Goal: Check status: Check status

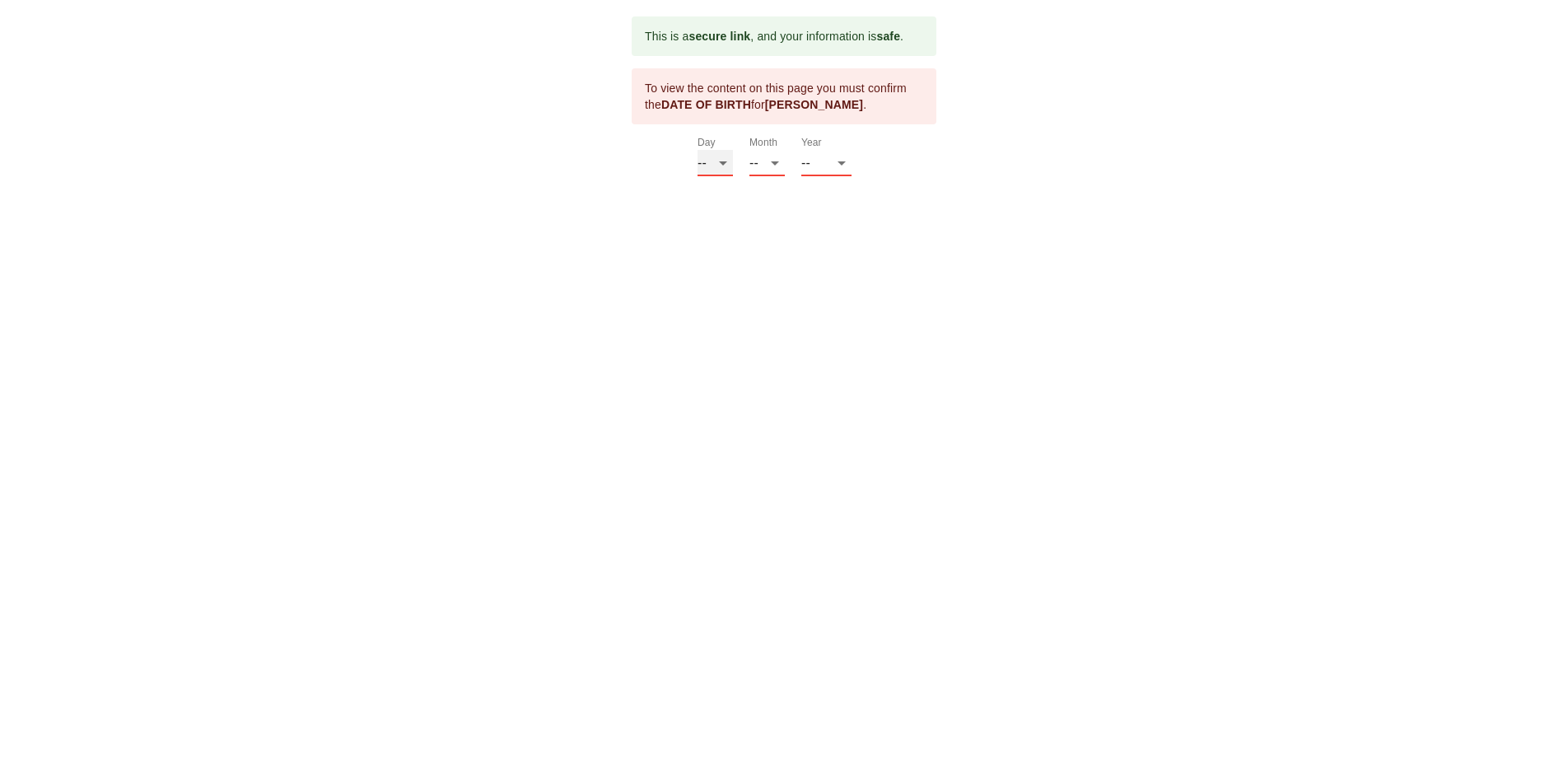
click at [722, 165] on select "-- 01 02 03 04 05 06 07 08 09 10 11 12 13 14 15 16 17 18 19 20 21 22 23 24 25 2…" at bounding box center [715, 163] width 36 height 26
select select "31"
click at [697, 150] on select "-- 01 02 03 04 05 06 07 08 09 10 11 12 13 14 15 16 17 18 19 20 21 22 23 24 25 2…" at bounding box center [715, 163] width 36 height 26
click at [772, 163] on select "-- 01 02 03 04 05 06 07 08 09 10 11 12" at bounding box center [767, 163] width 36 height 26
select select "12"
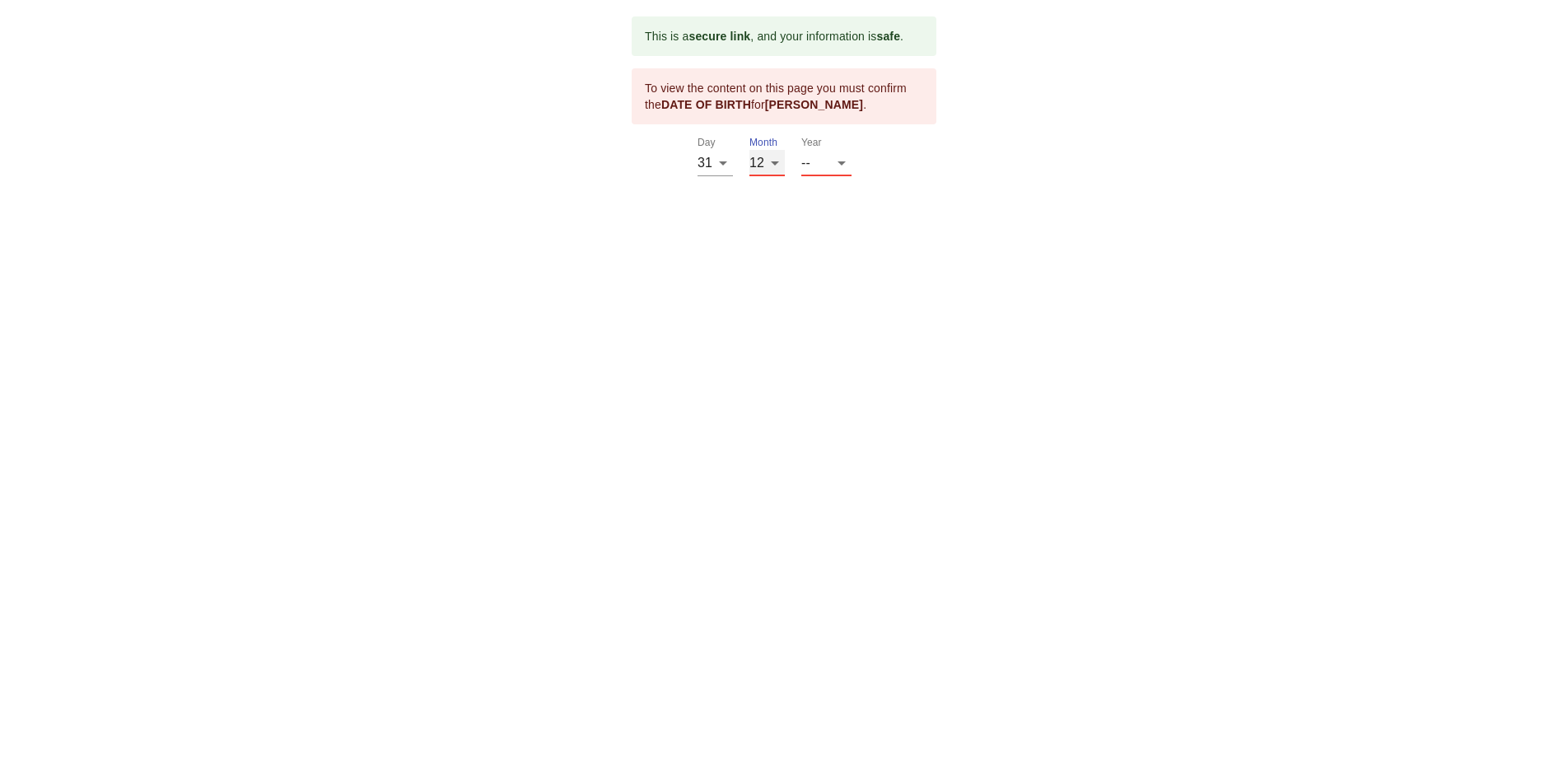
click at [750, 150] on select "-- 01 02 03 04 05 06 07 08 09 10 11 12" at bounding box center [767, 163] width 36 height 26
click at [828, 162] on select "-- 2025 2024 2023 2022 2021 2020 2019 2018 2017 2016 2015 2014 2013 2012 2011 2…" at bounding box center [826, 163] width 50 height 26
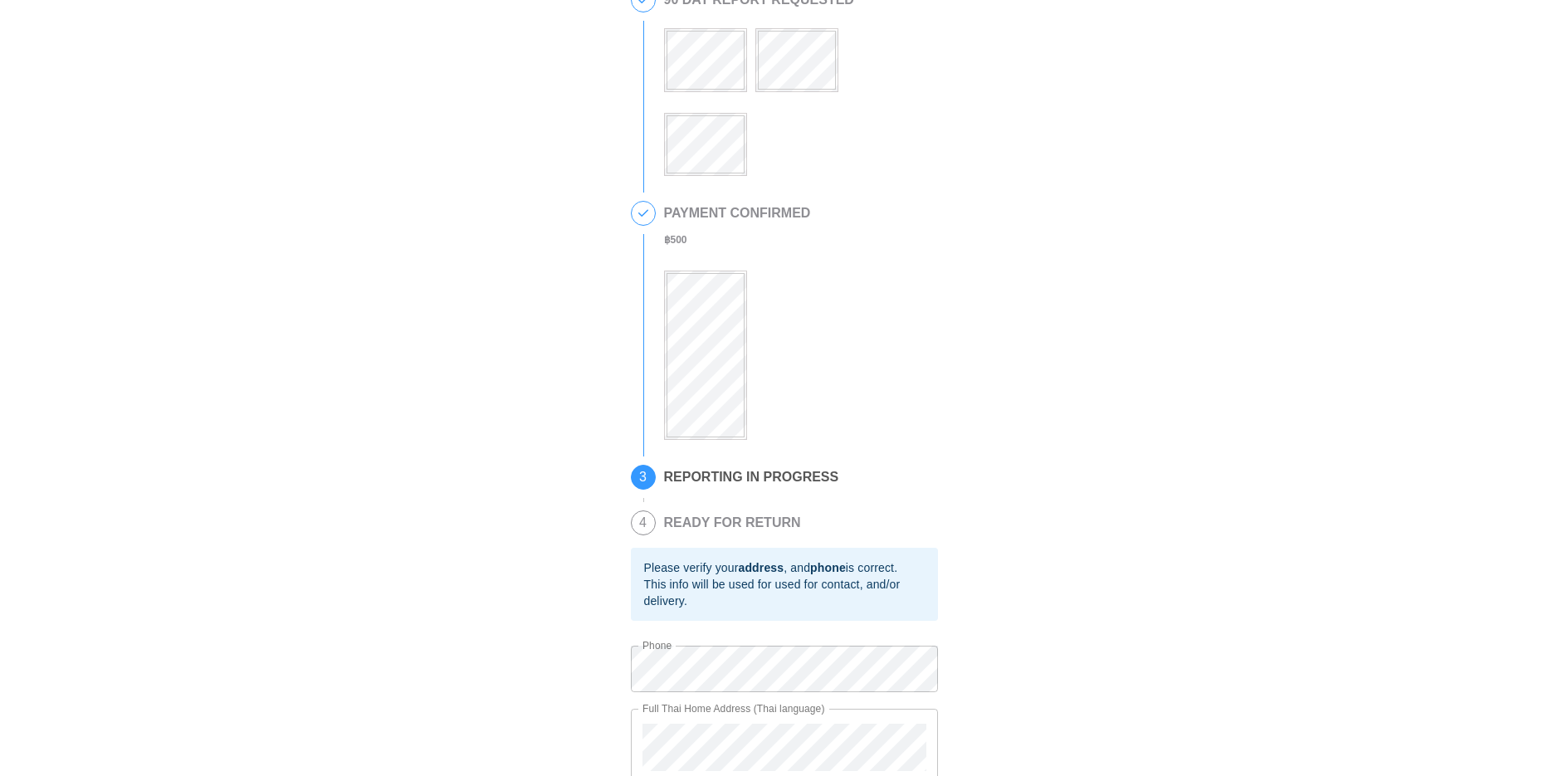
scroll to position [149, 0]
